Goal: Information Seeking & Learning: Learn about a topic

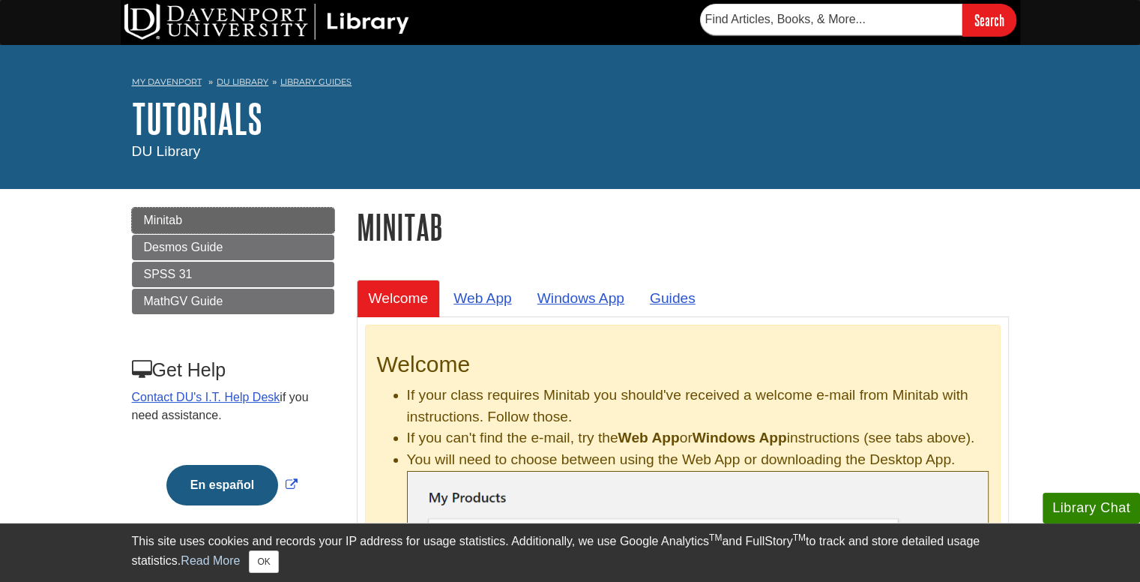
click at [257, 223] on link "Minitab" at bounding box center [233, 220] width 202 height 25
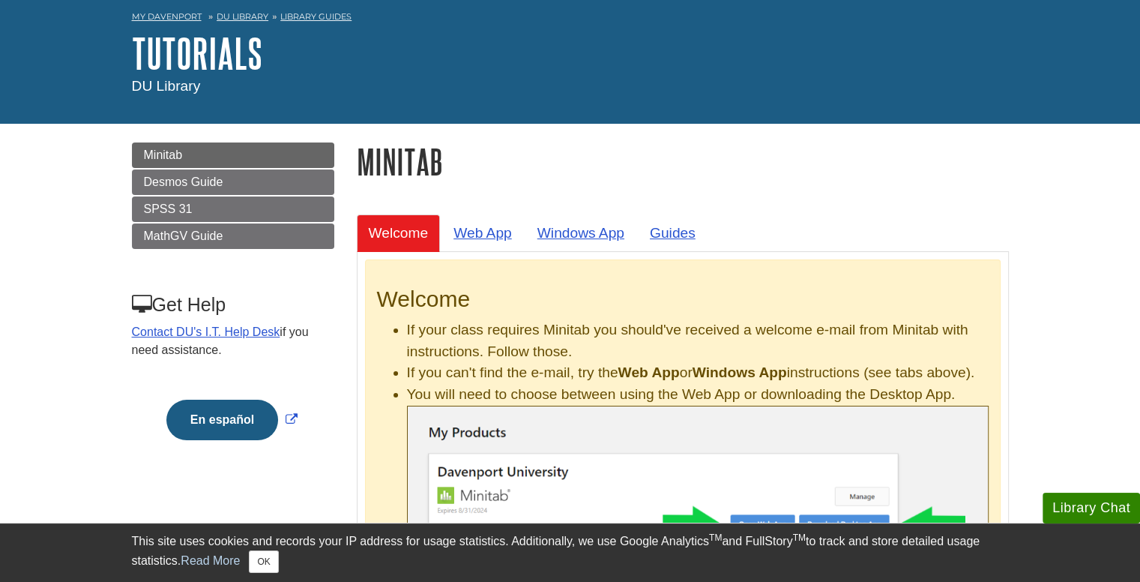
scroll to position [62, 0]
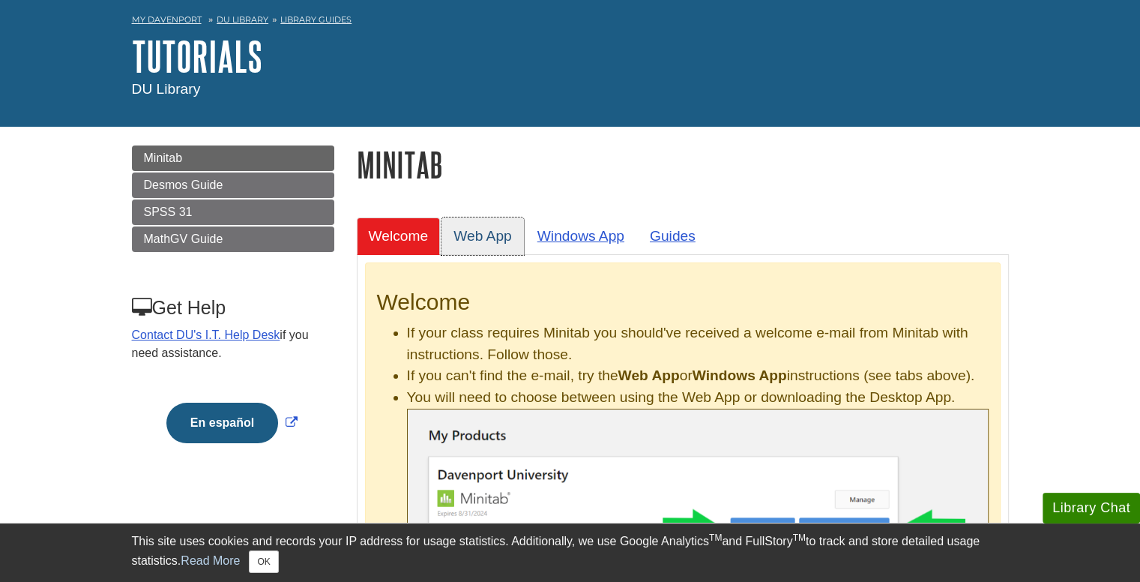
click at [487, 229] on link "Web App" at bounding box center [483, 235] width 82 height 37
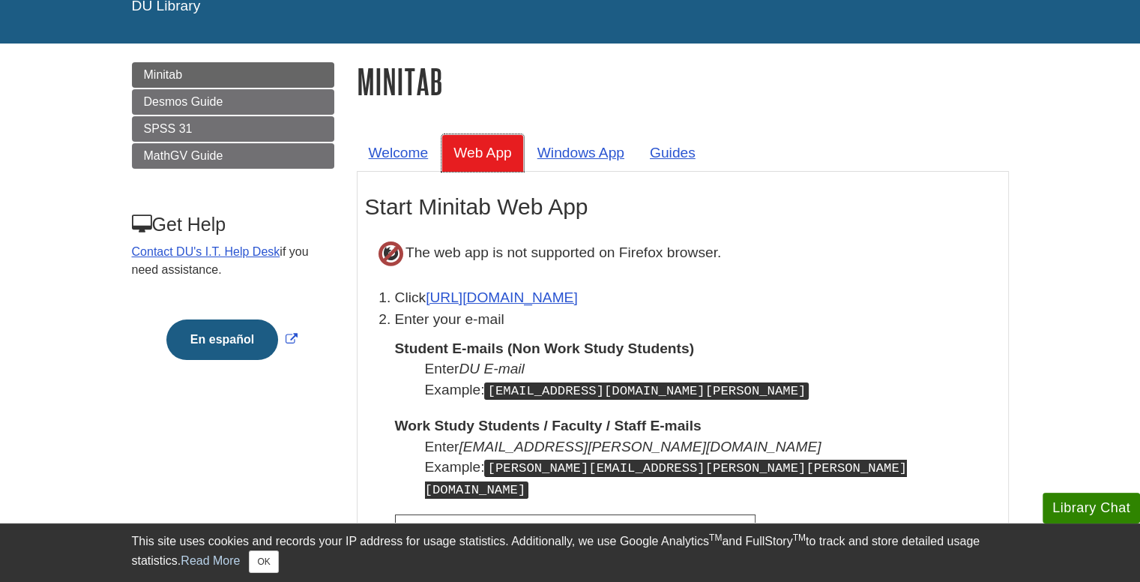
scroll to position [147, 0]
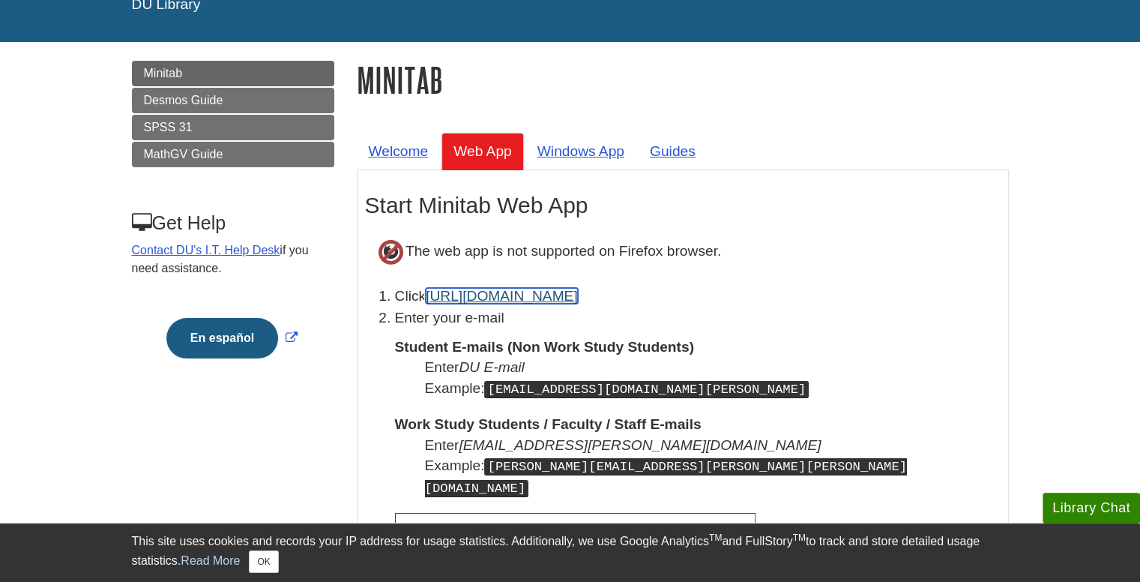
click at [525, 298] on link "https://app.minitab.com" at bounding box center [502, 296] width 152 height 16
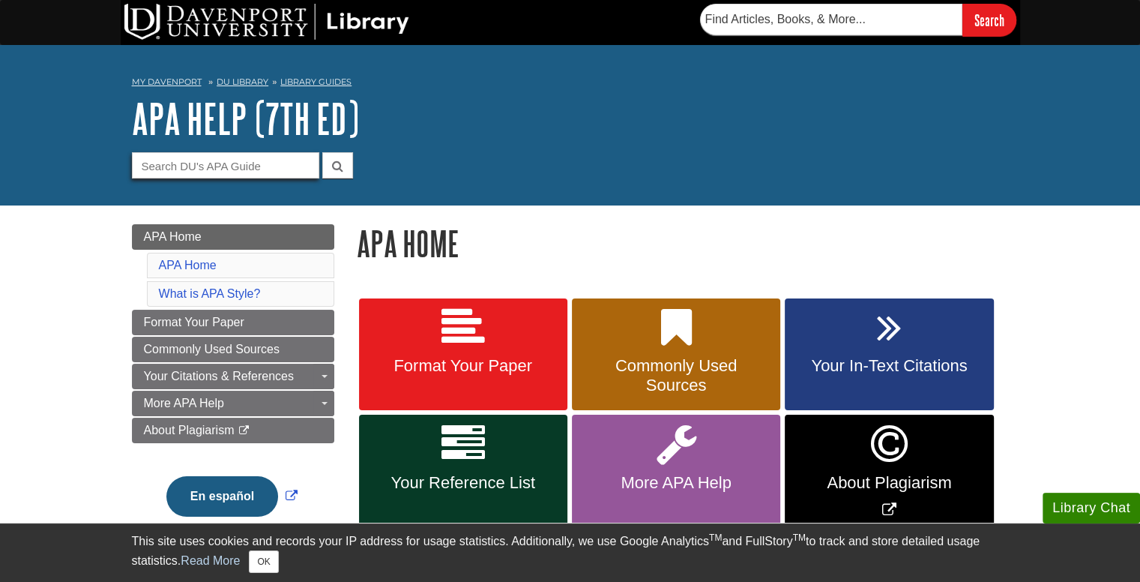
click at [175, 160] on input "Guide Search Terms" at bounding box center [225, 165] width 187 height 26
type input "elevator pitch"
click at [322, 152] on button "submit" at bounding box center [337, 165] width 31 height 26
